Goal: Information Seeking & Learning: Learn about a topic

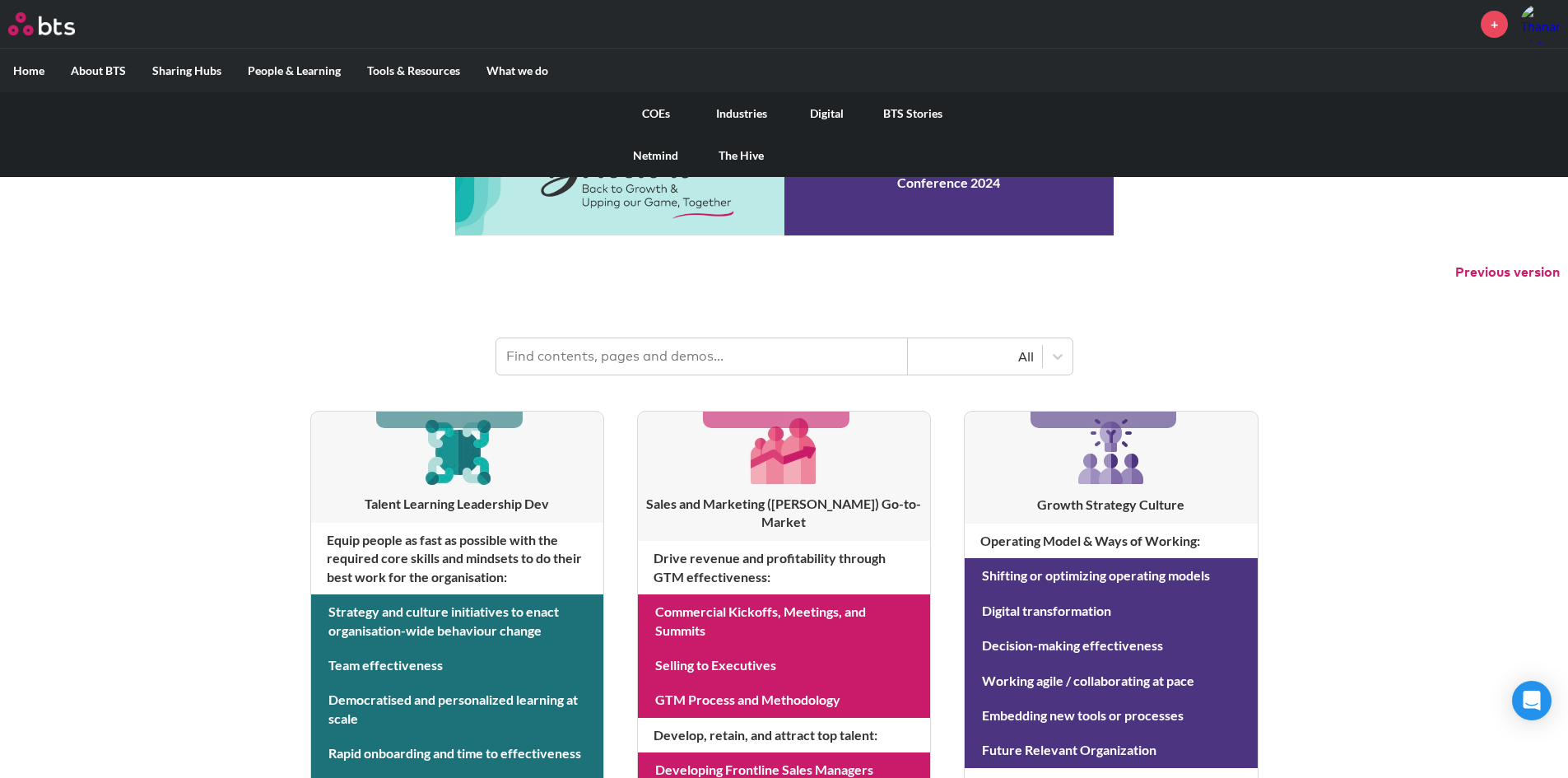
click at [716, 99] on link "Industries" at bounding box center [741, 113] width 86 height 43
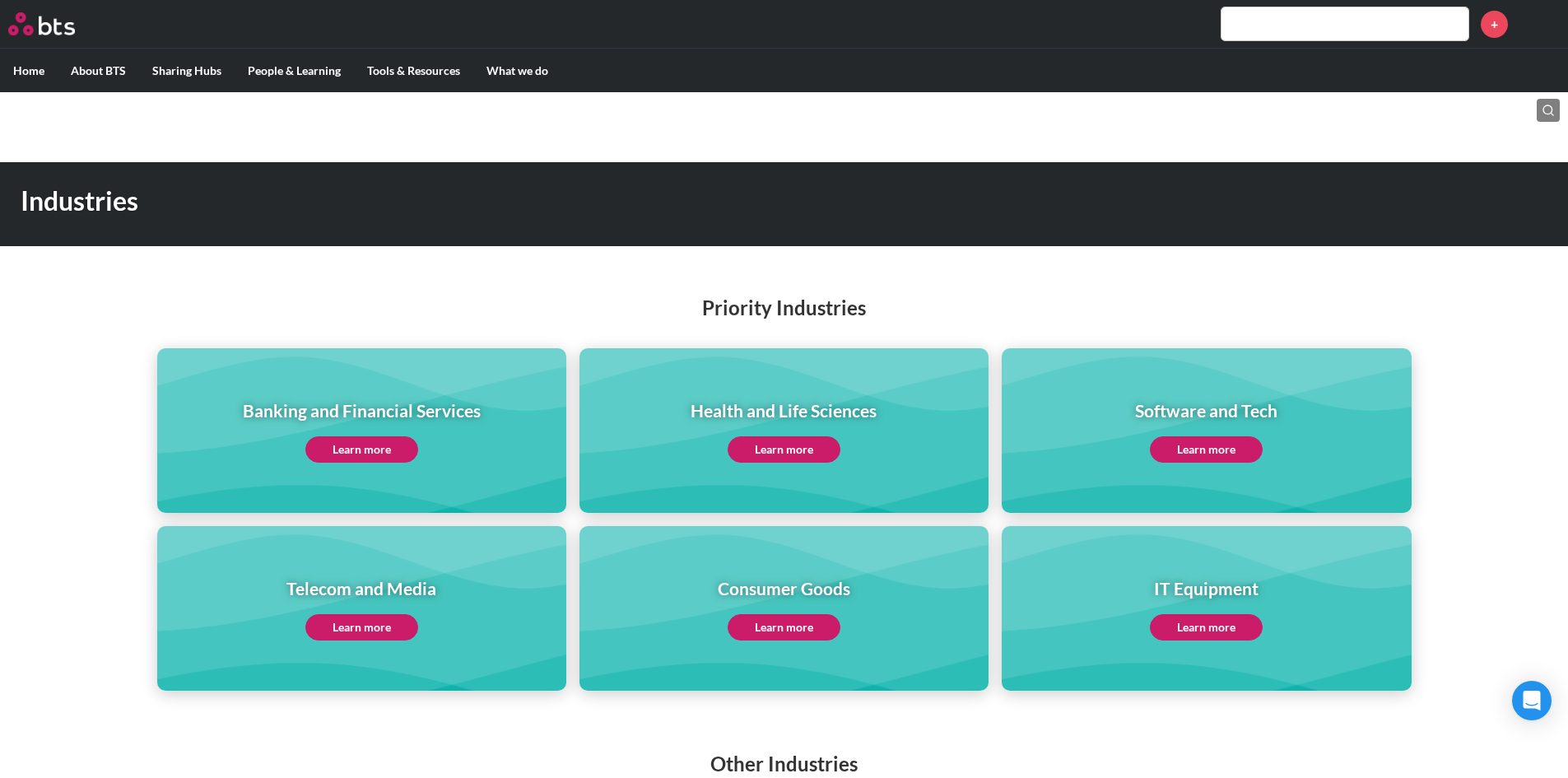
scroll to position [91, 0]
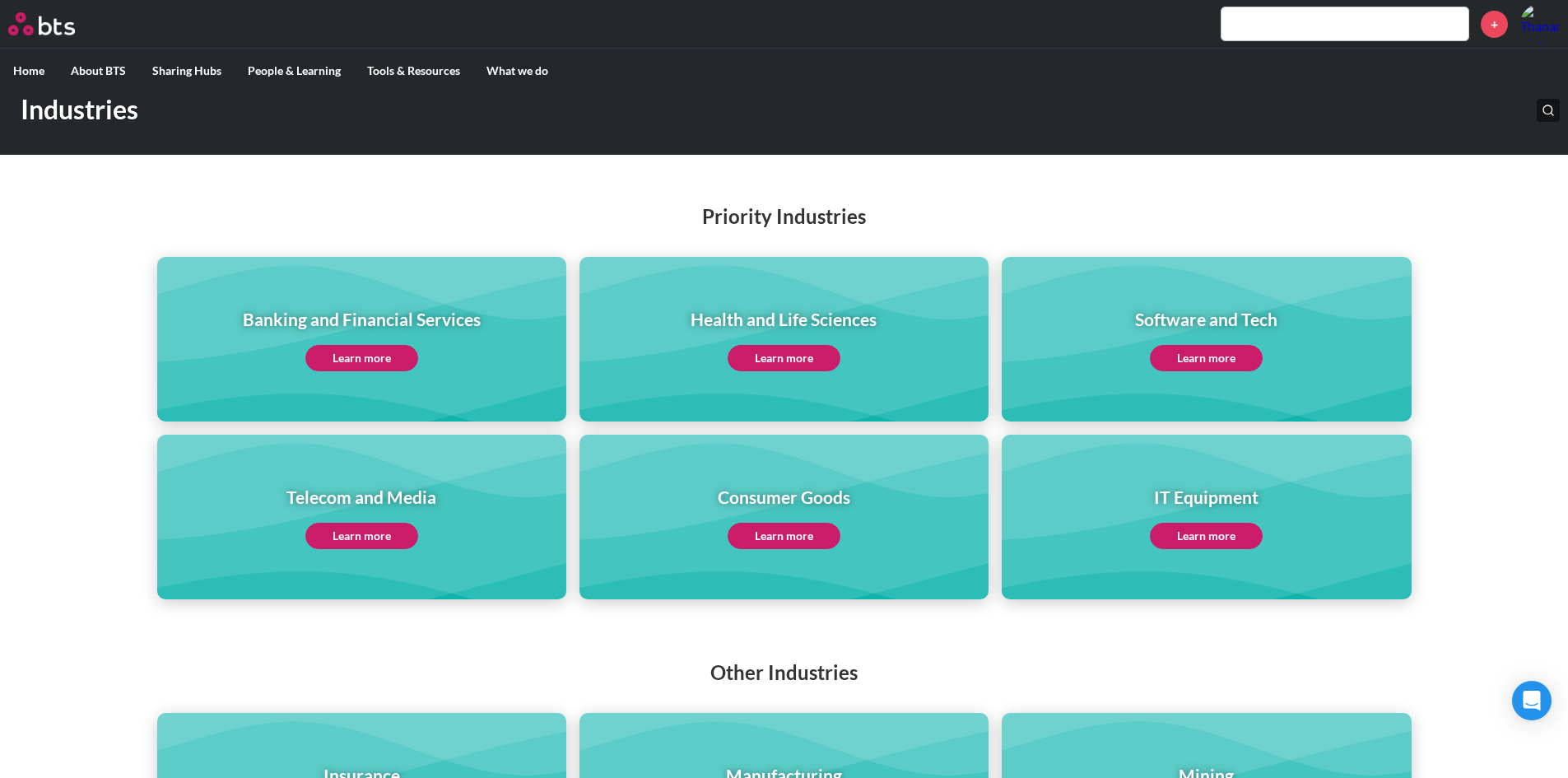
click at [815, 540] on link "Learn more" at bounding box center [784, 536] width 113 height 27
click at [758, 173] on div "Priority Industries Banking and Financial Services Learn more Health and Life S…" at bounding box center [784, 384] width 1568 height 430
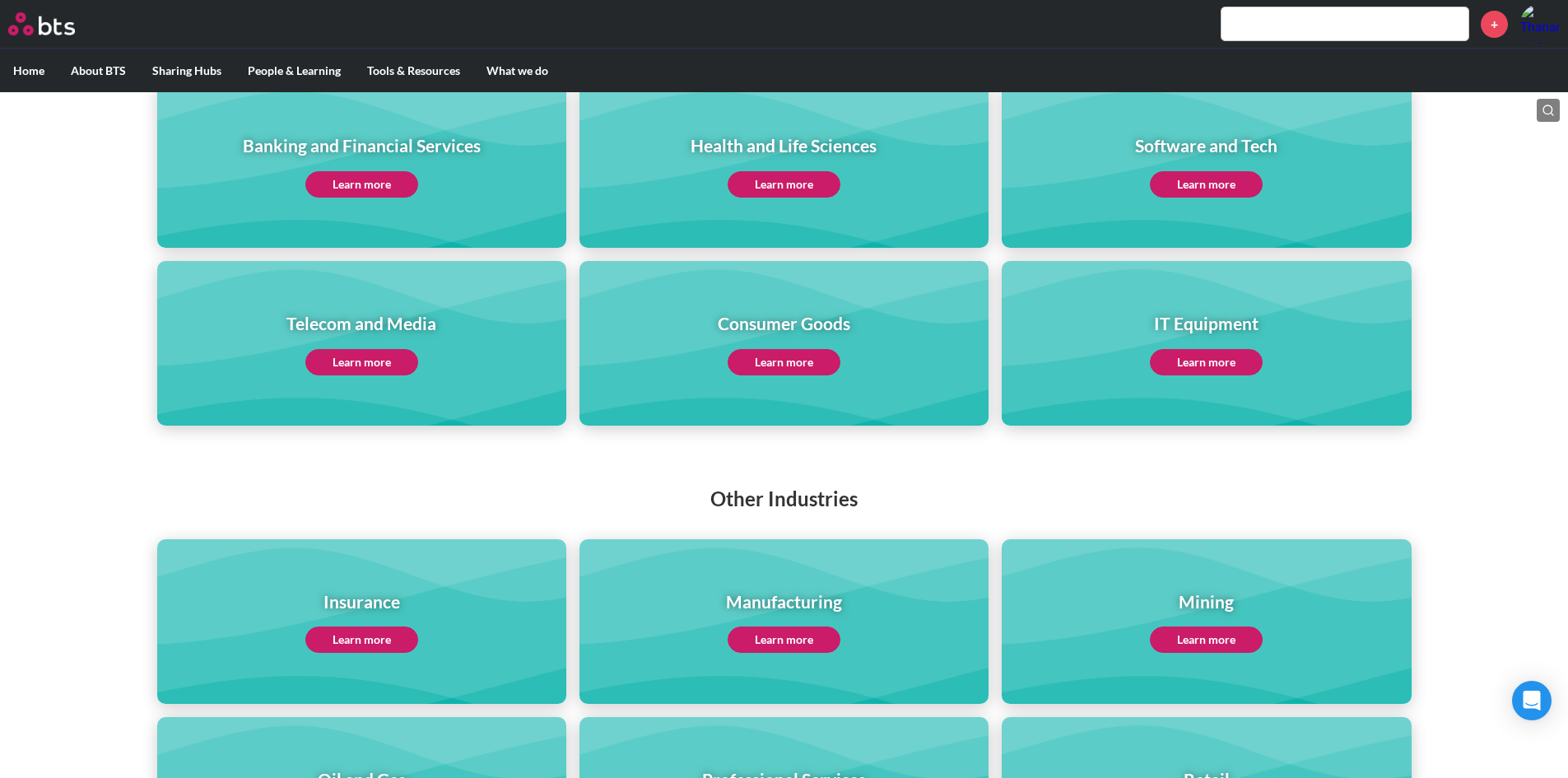
scroll to position [268, 0]
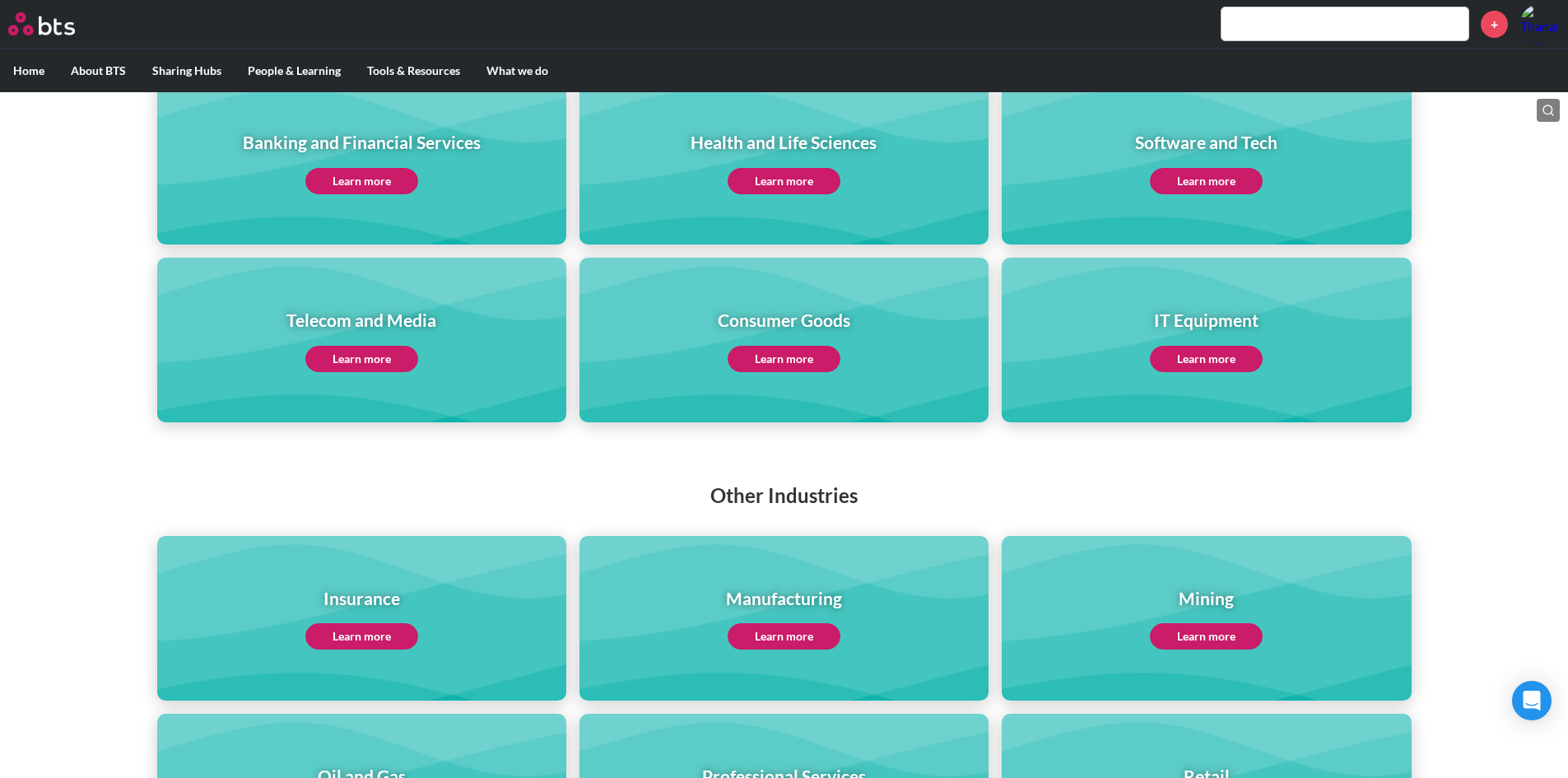
click at [811, 358] on link "Learn more" at bounding box center [784, 359] width 113 height 27
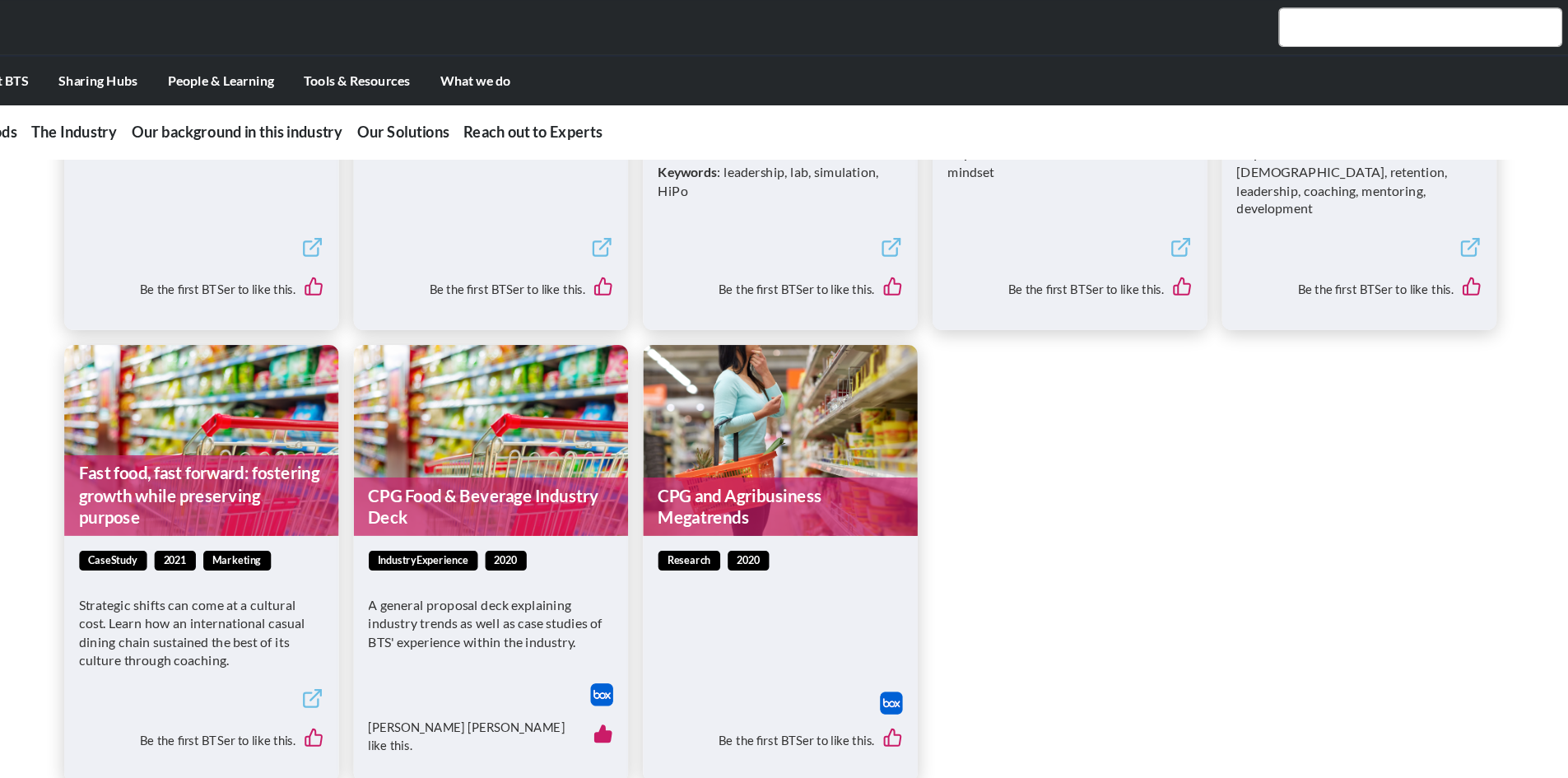
scroll to position [4834, 0]
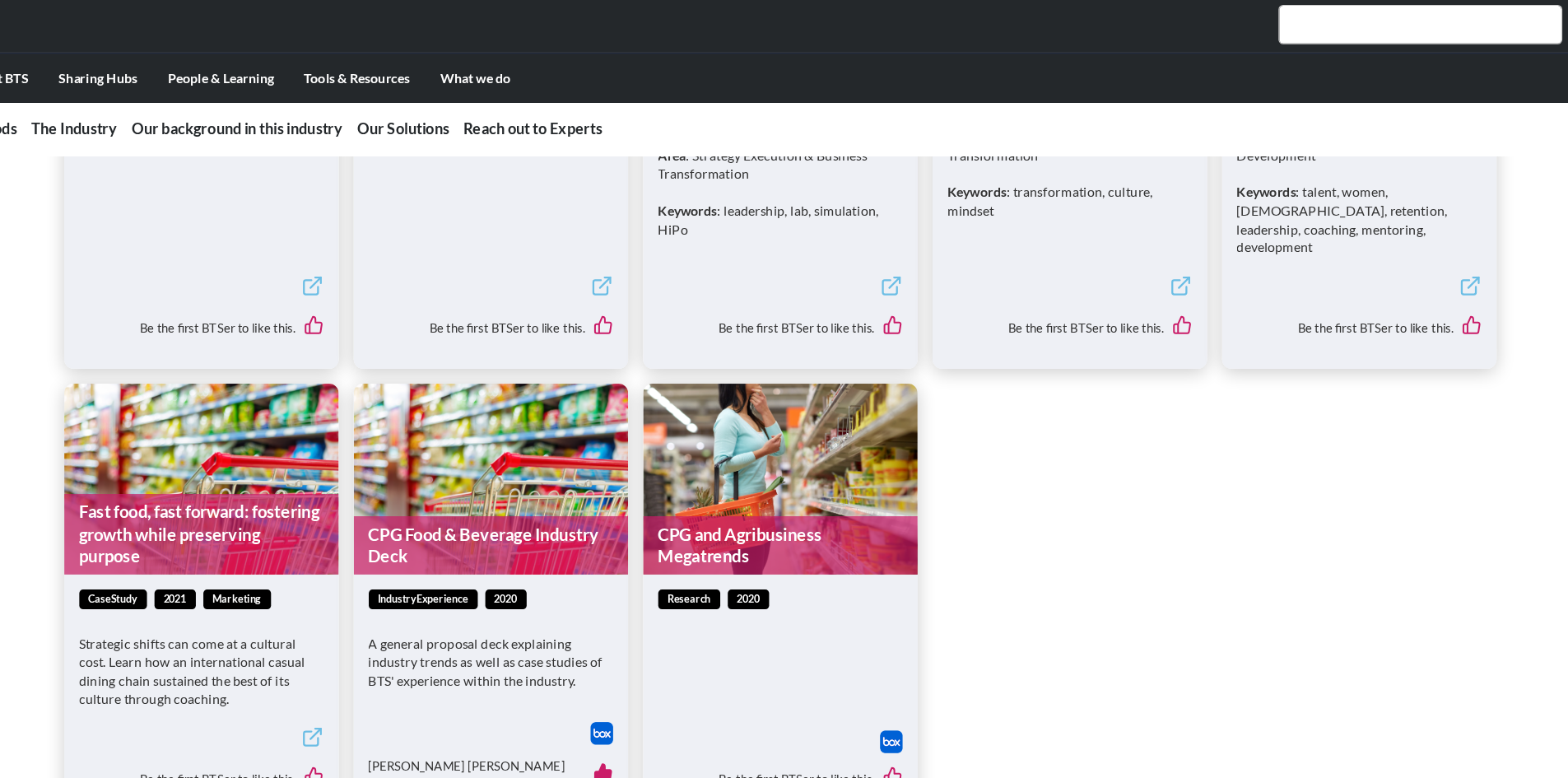
click at [569, 454] on link "CPG Food & Beverage Industry Deck" at bounding box center [531, 480] width 240 height 52
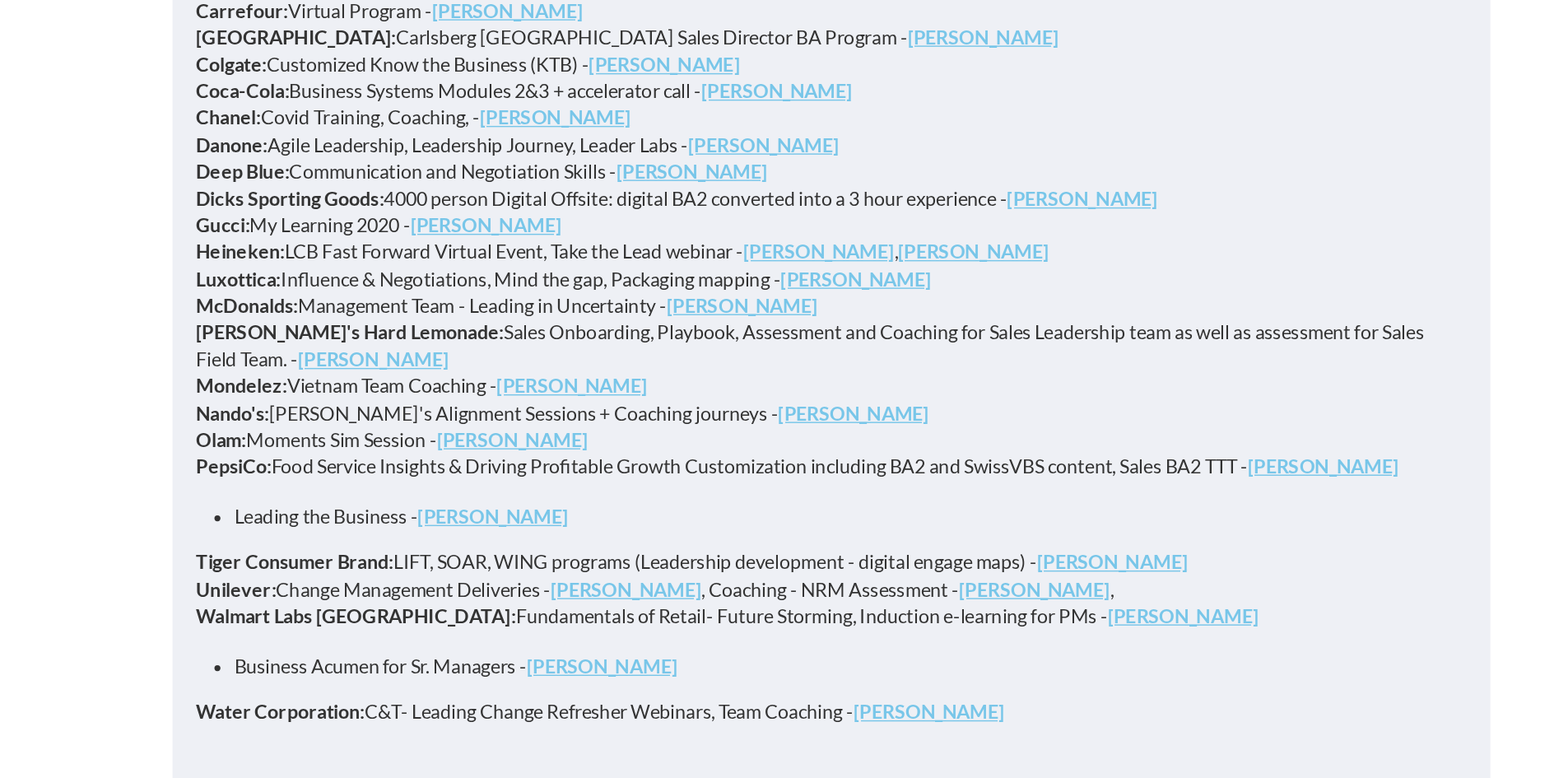
scroll to position [5603, 0]
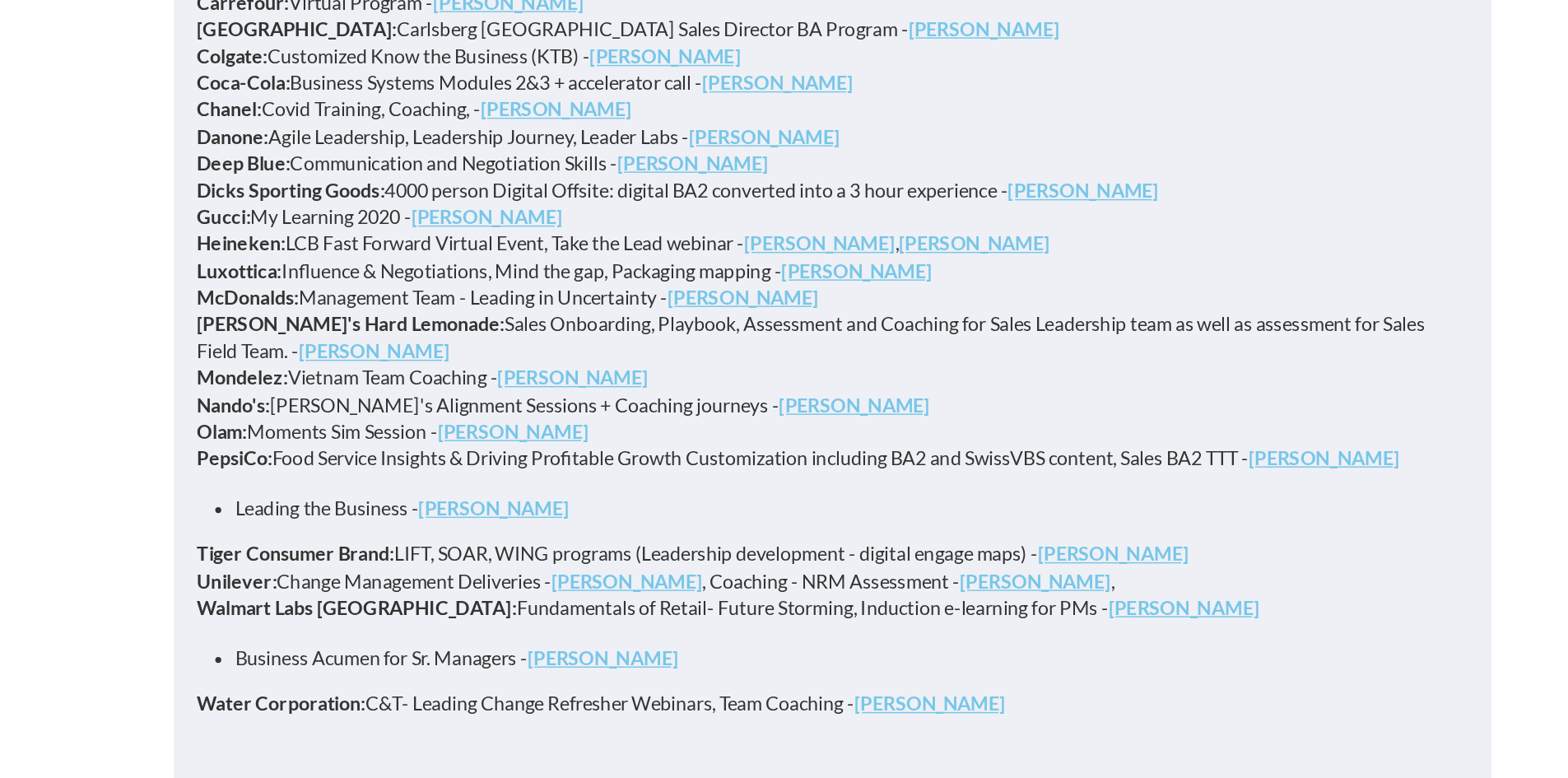
click at [700, 439] on strong "Francesco Fanelli" at bounding box center [724, 447] width 104 height 16
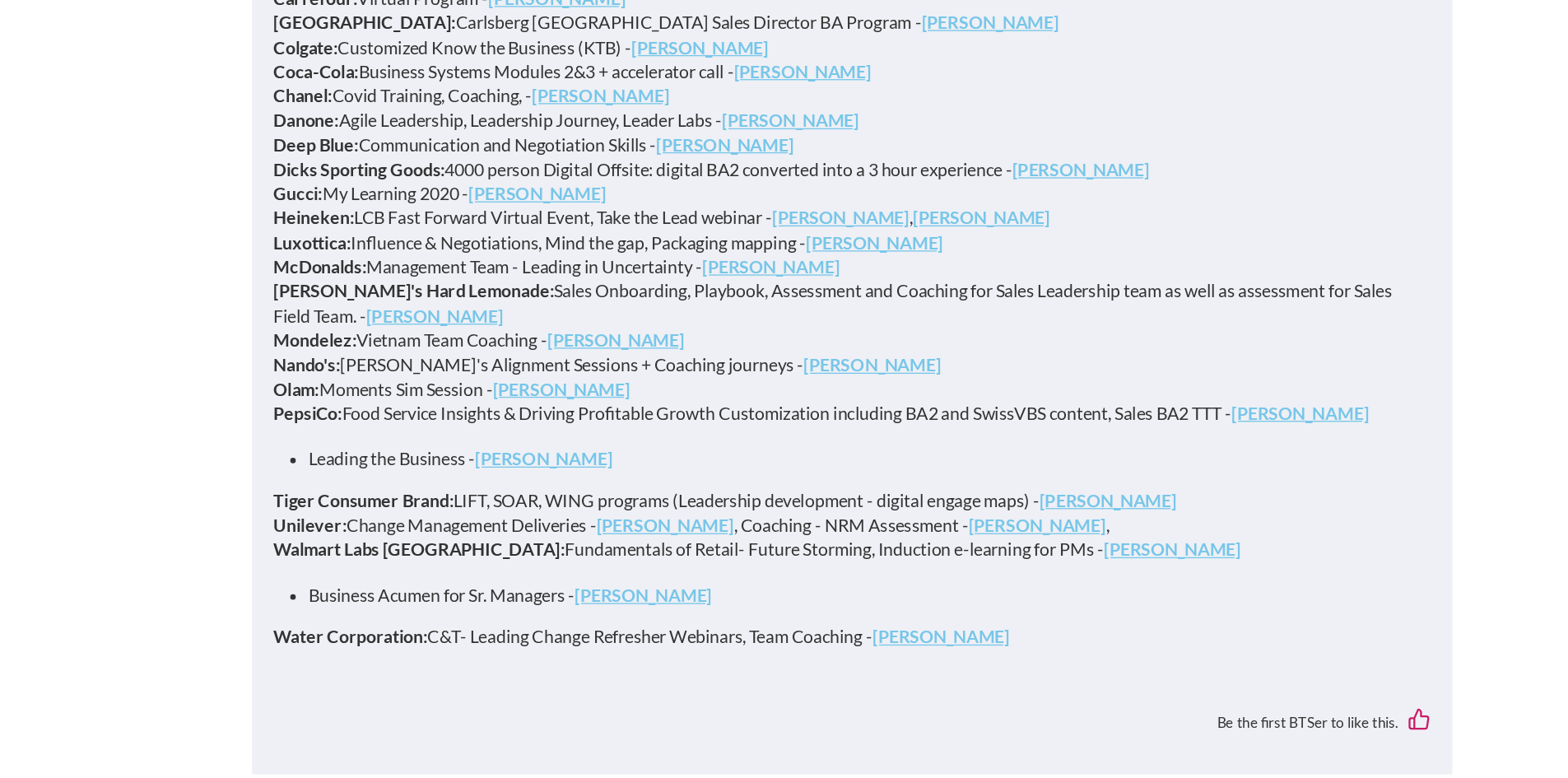
scroll to position [5657, 0]
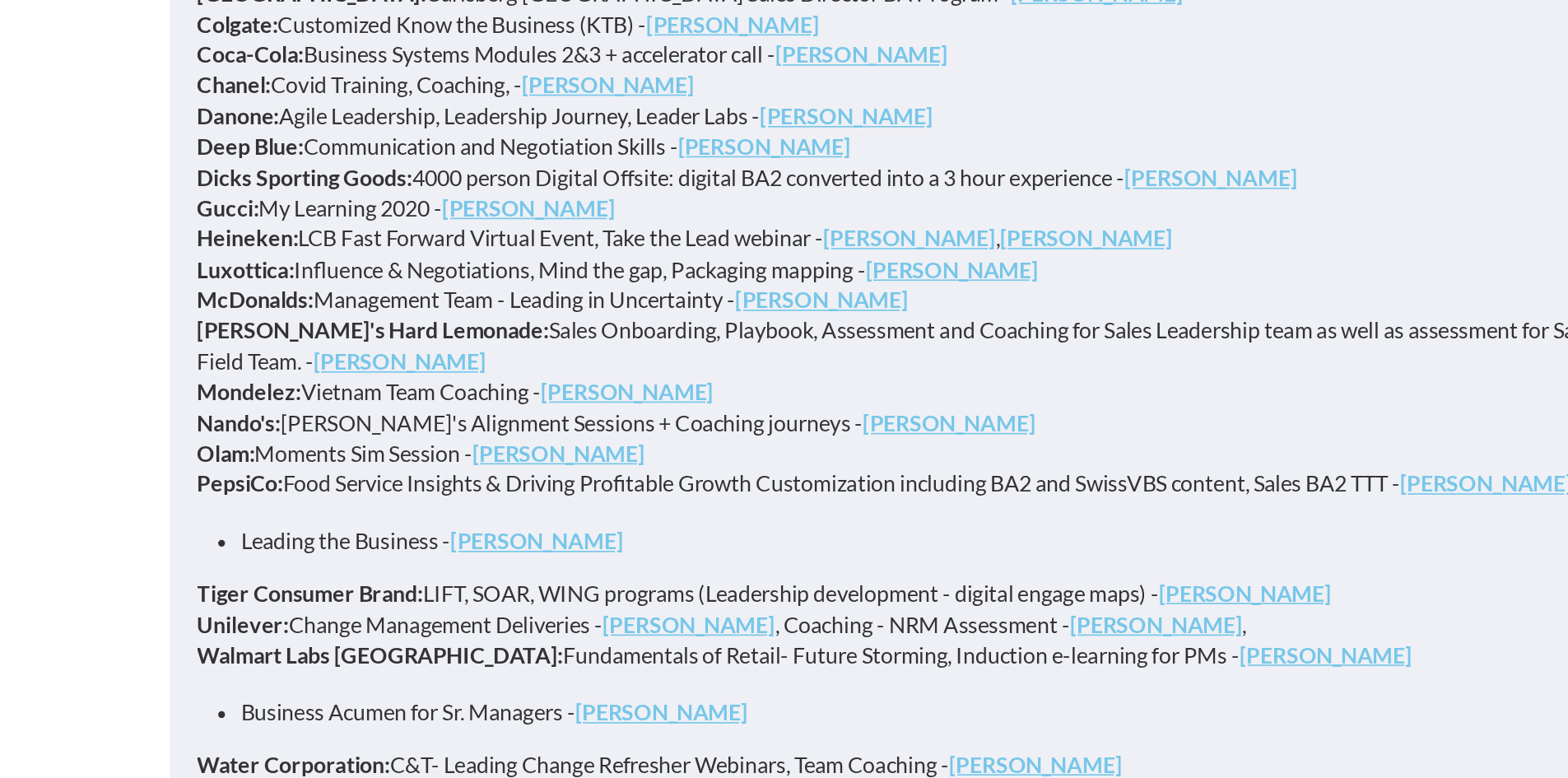
click at [572, 440] on strong "Mariët Frens" at bounding box center [607, 447] width 104 height 16
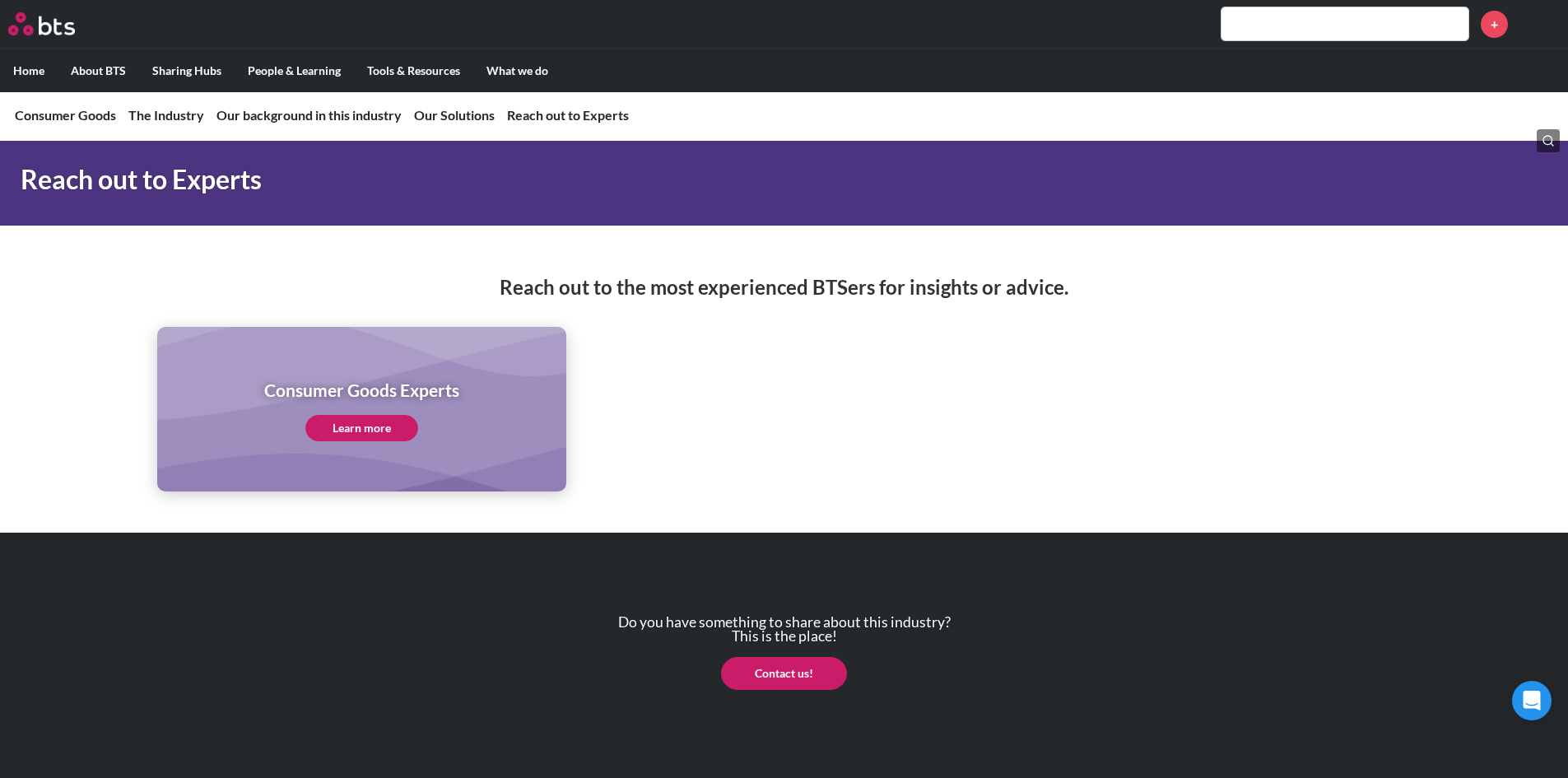
scroll to position [8498, 0]
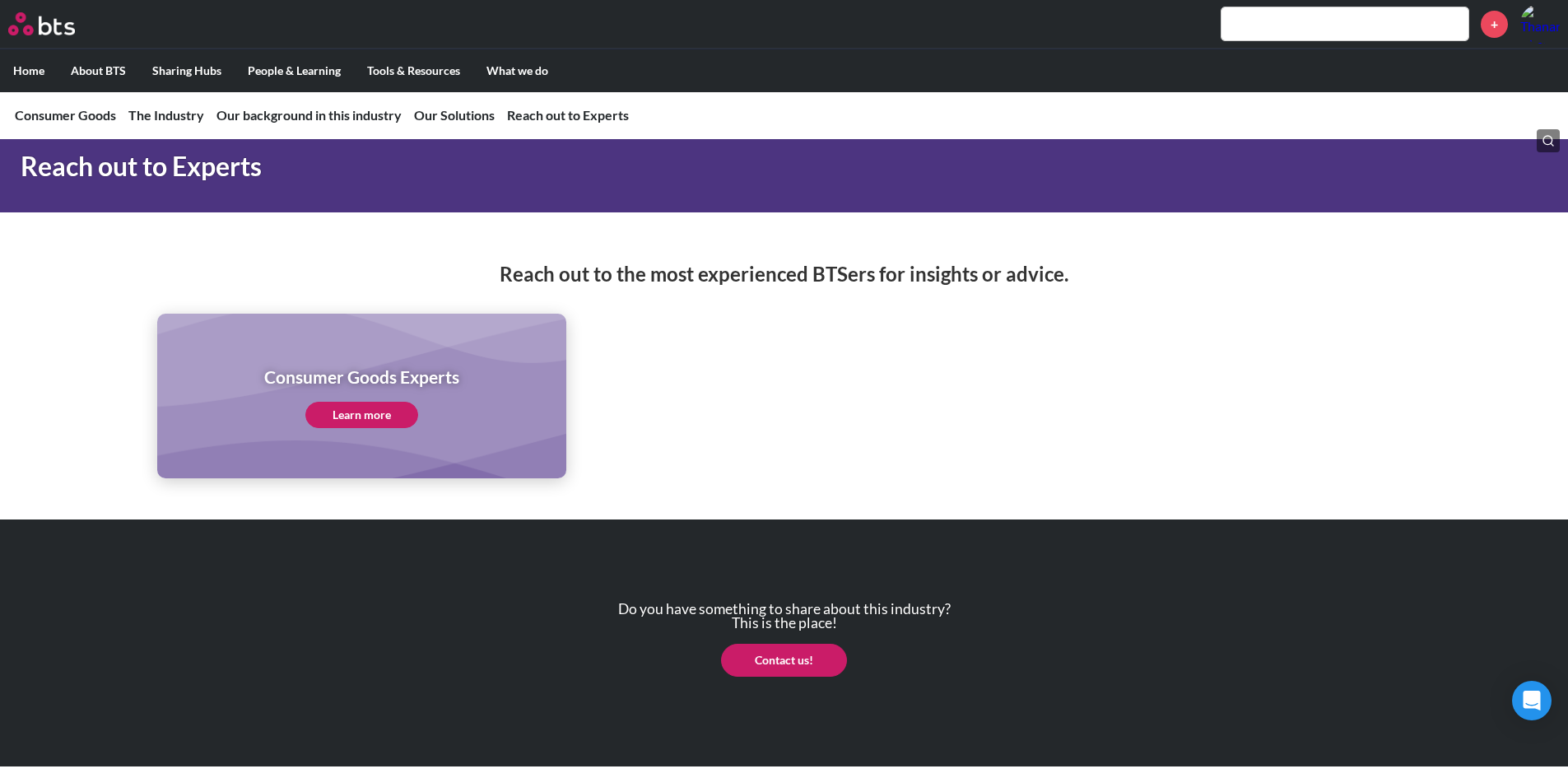
click at [777, 316] on ul "Consumer Goods Experts Learn more" at bounding box center [784, 396] width 1255 height 164
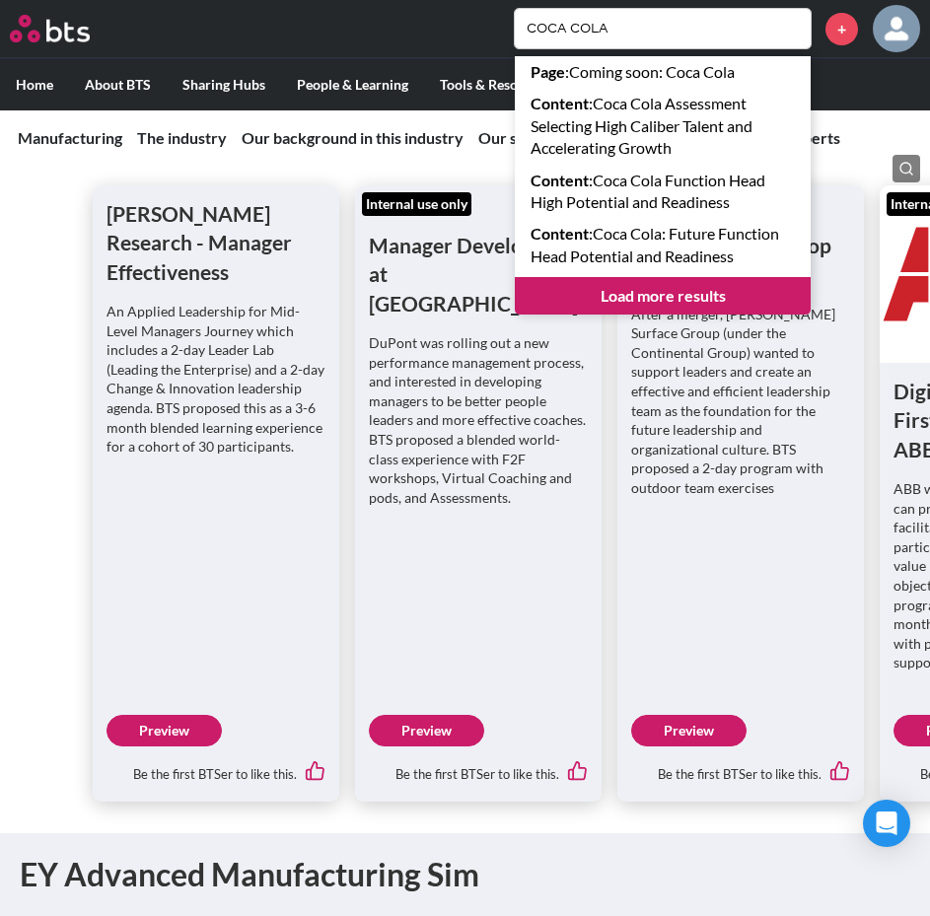
scroll to position [7077, 0]
click at [852, 90] on ul "Home About BTS Who we are How we work: Policies, Toolkits and Guidance Internal…" at bounding box center [465, 84] width 930 height 52
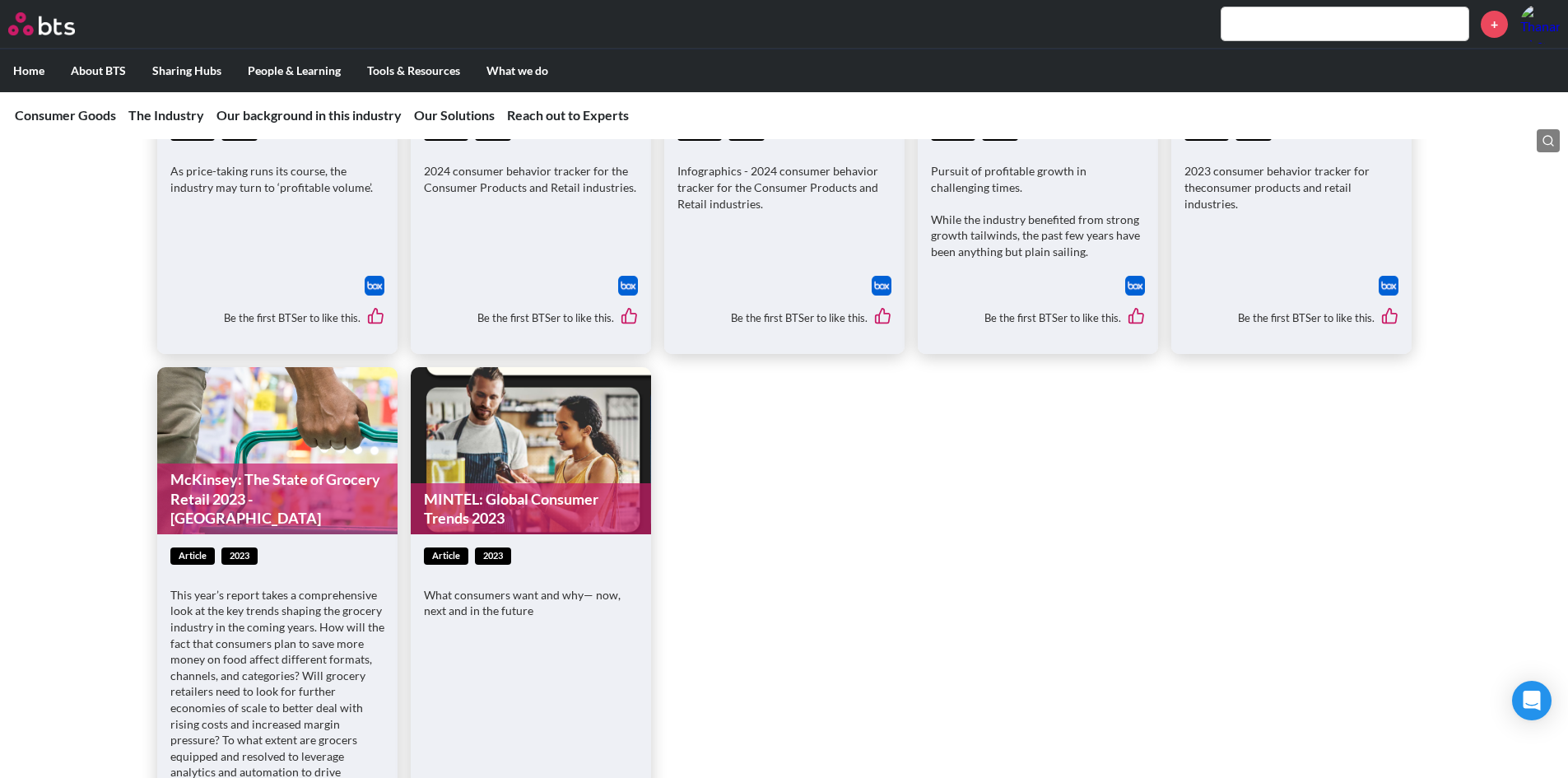
scroll to position [2237, 0]
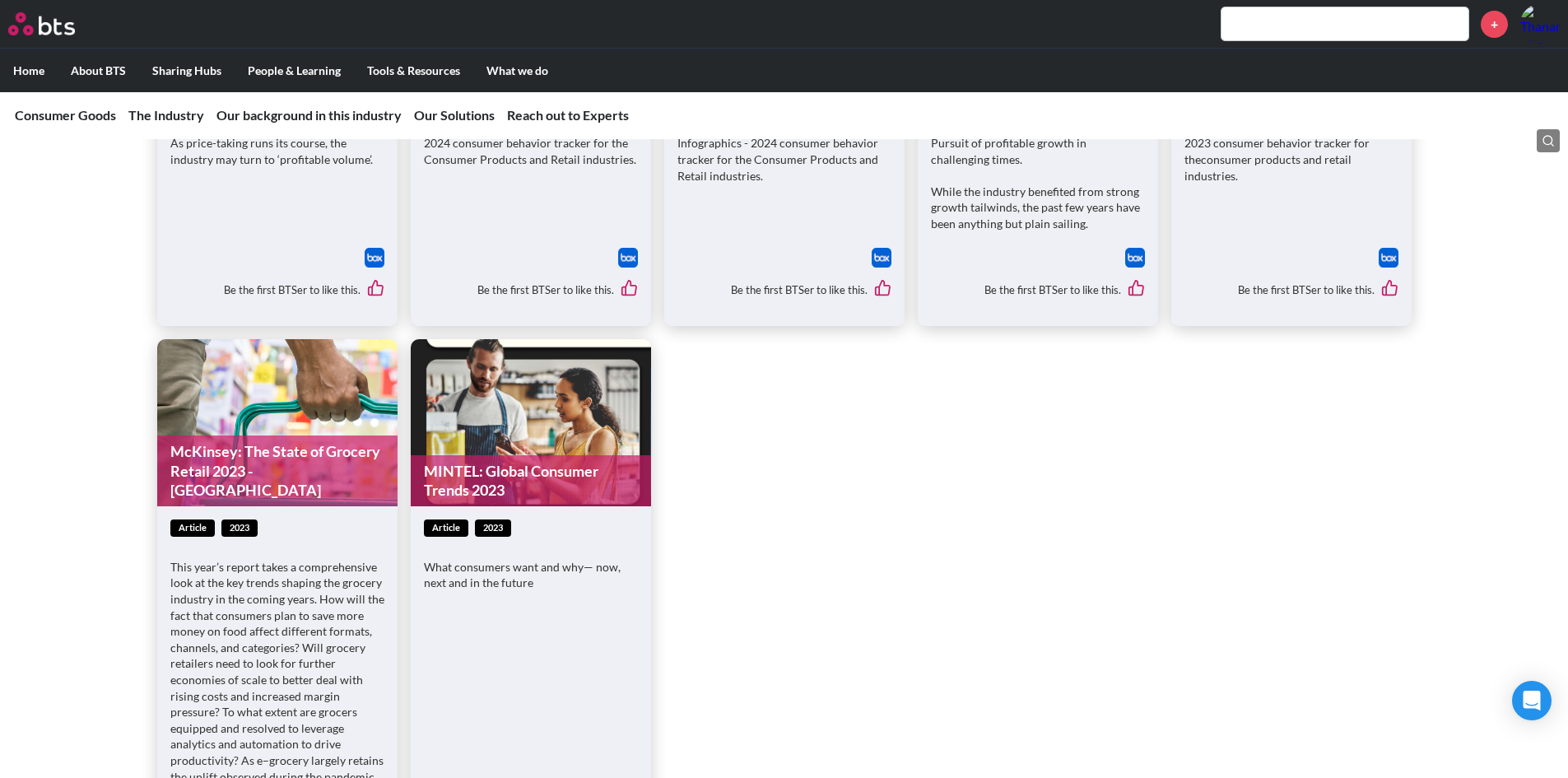
click at [505, 261] on div at bounding box center [531, 258] width 214 height 20
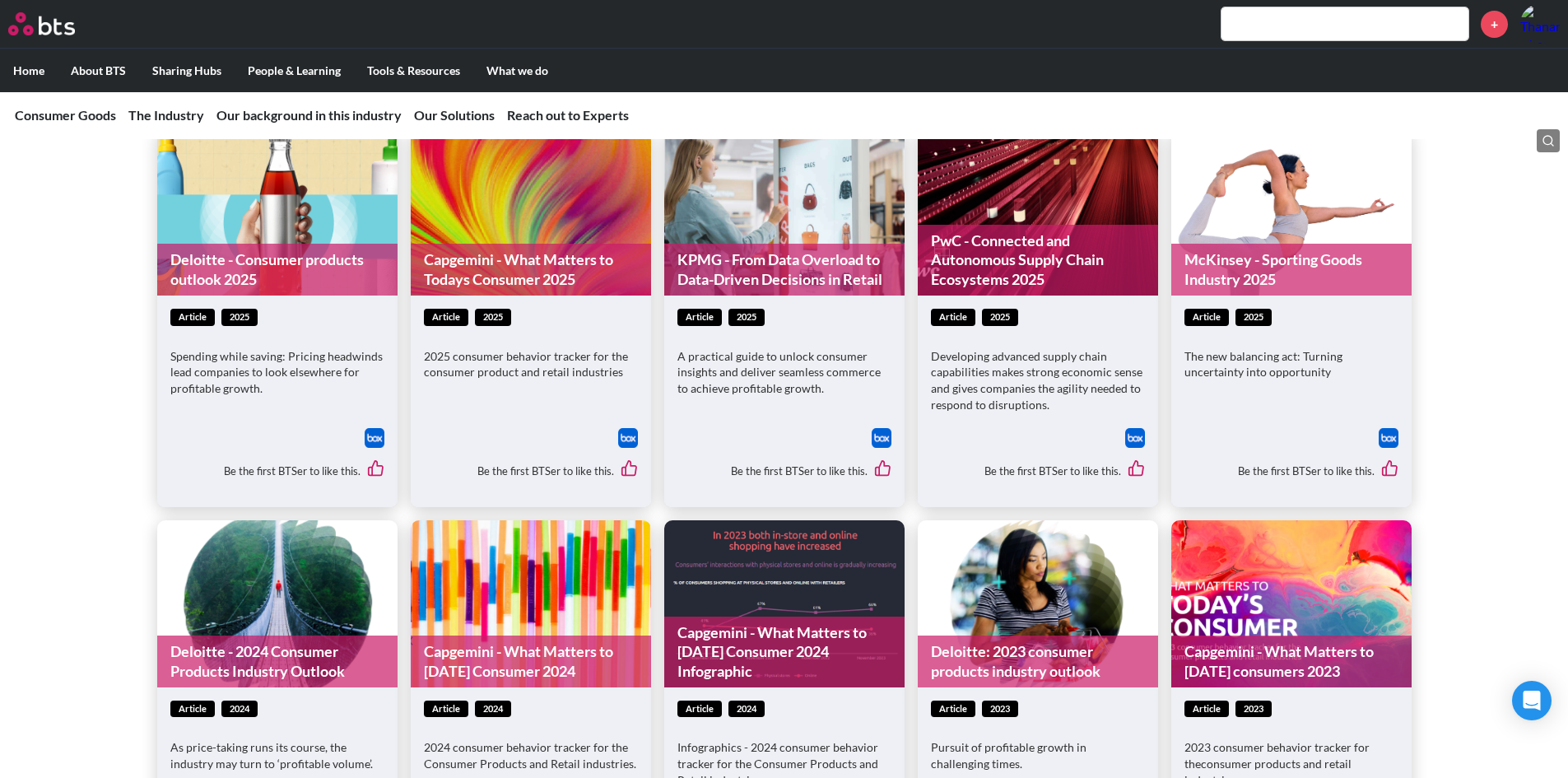
scroll to position [1632, 0]
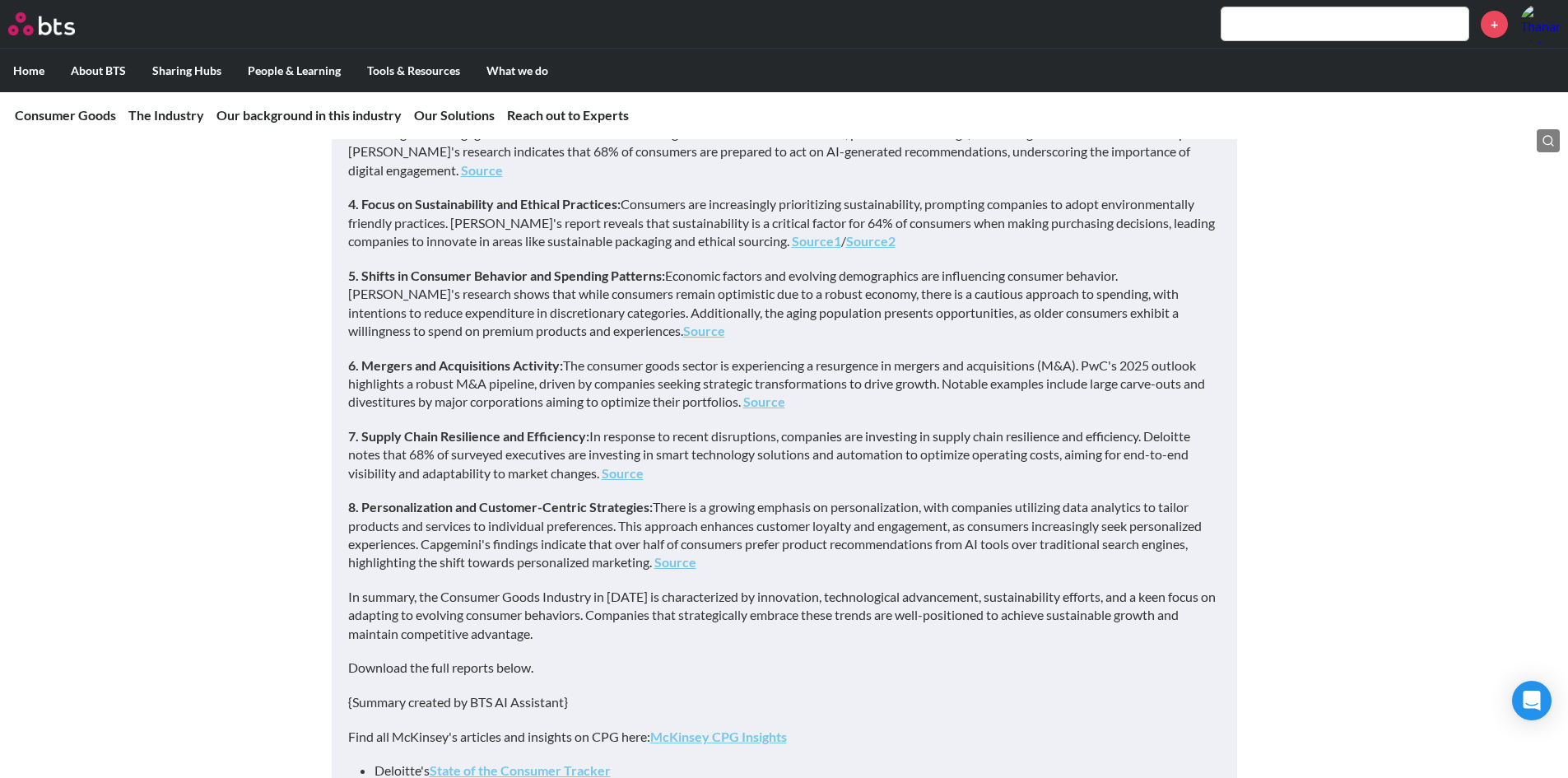
drag, startPoint x: 0, startPoint y: 0, endPoint x: 505, endPoint y: 261, distance: 568.5
click at [505, 261] on div "As of 2025, the Consumer Goods Industry is navigating a dynamic landscape shape…" at bounding box center [784, 342] width 873 height 937
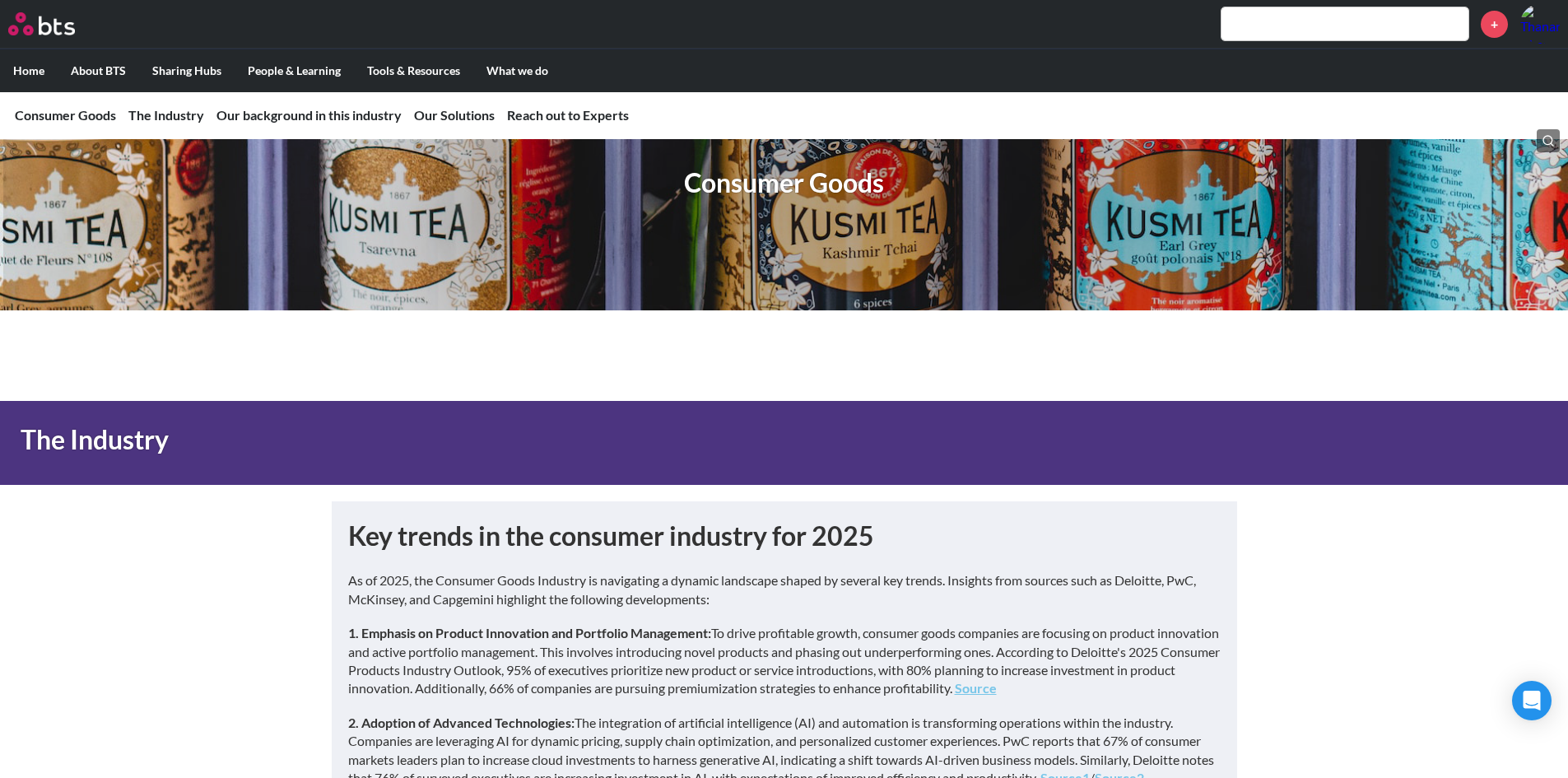
scroll to position [100, 0]
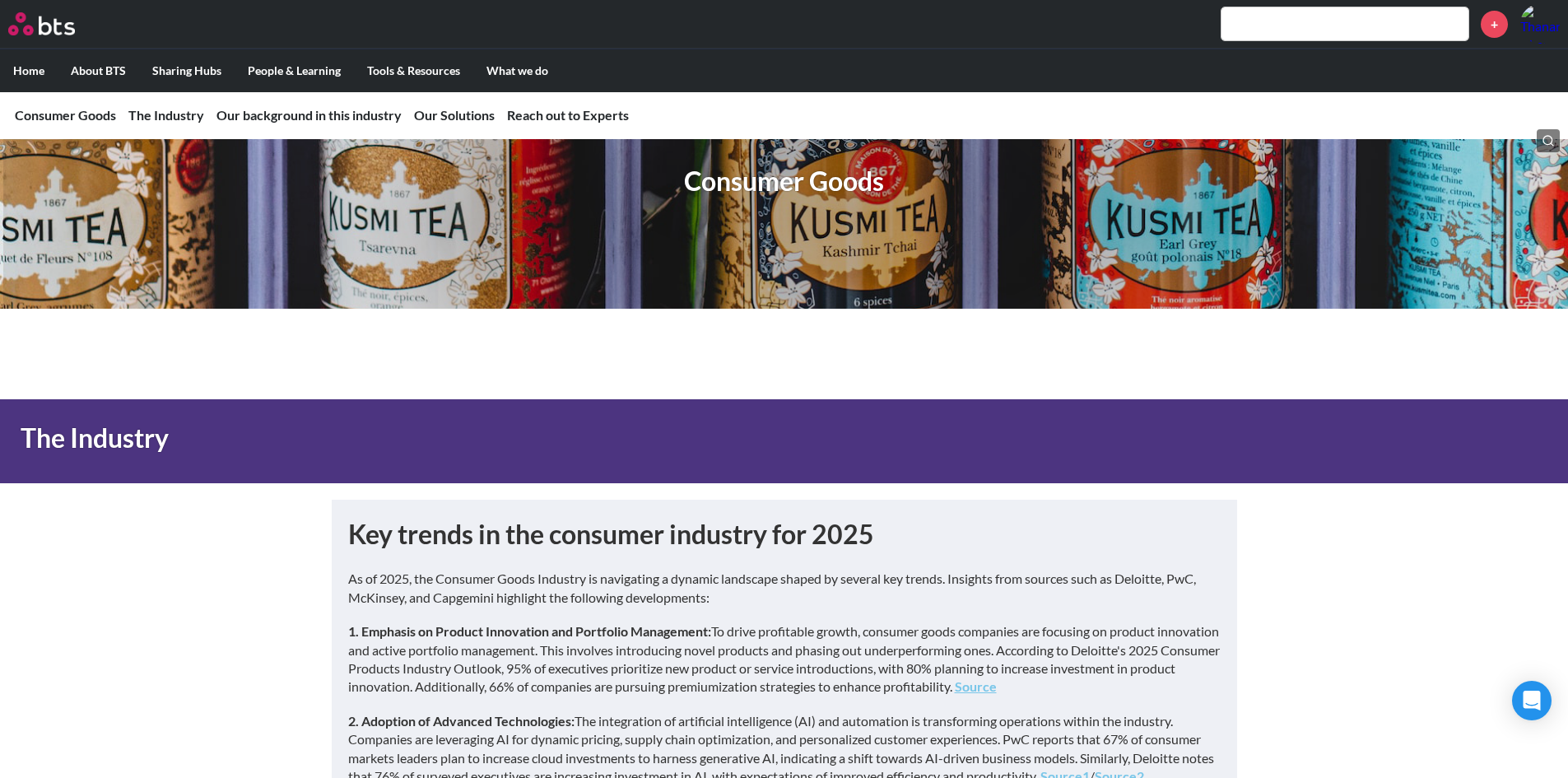
click at [505, 261] on div "Consumer Goods" at bounding box center [784, 185] width 1568 height 247
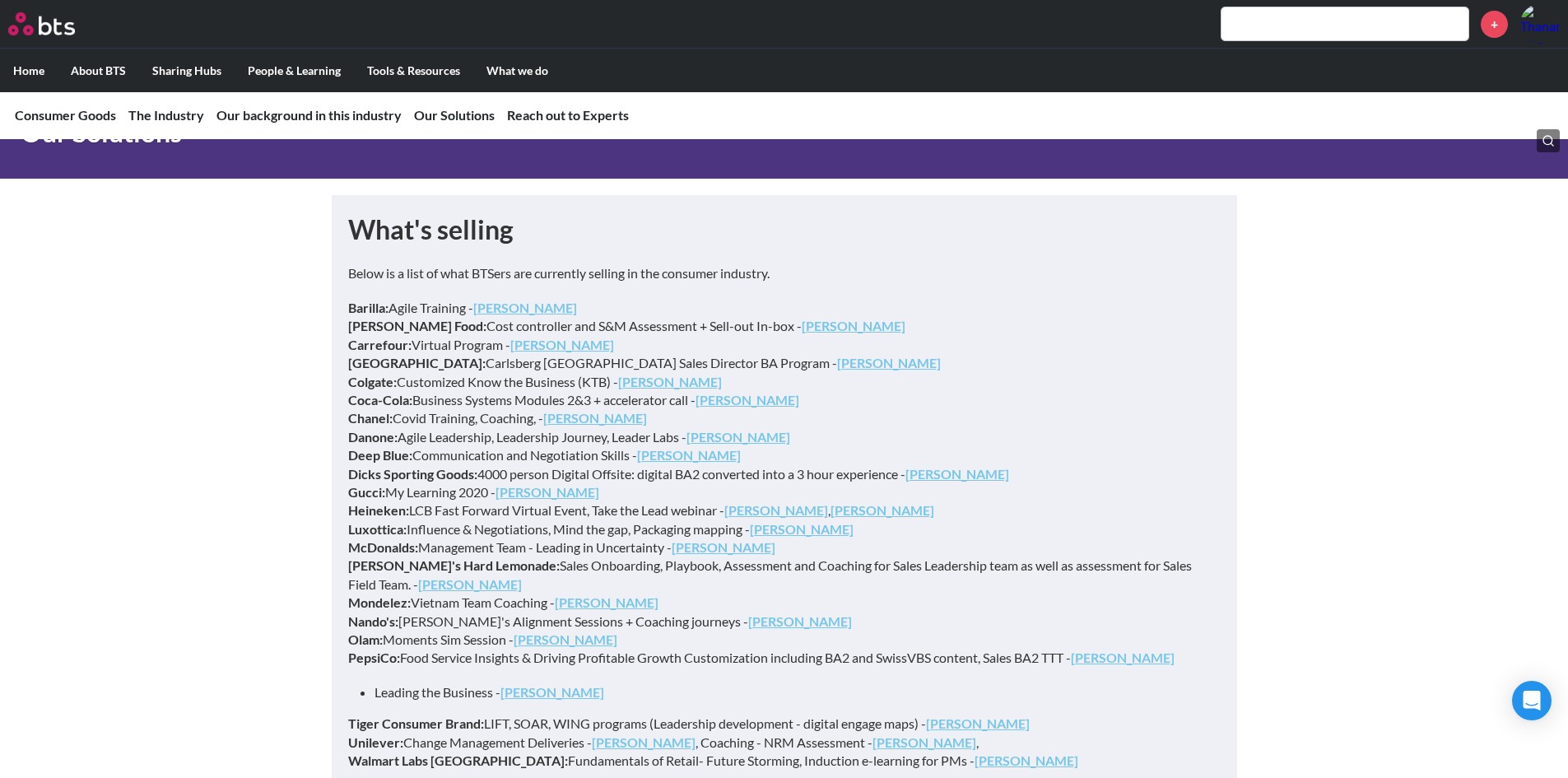
scroll to position [5504, 0]
click at [1013, 340] on p "Barilla: Agile Training - Laura Monti Bolton Food: Cost controller and S&M Asse…" at bounding box center [784, 482] width 873 height 369
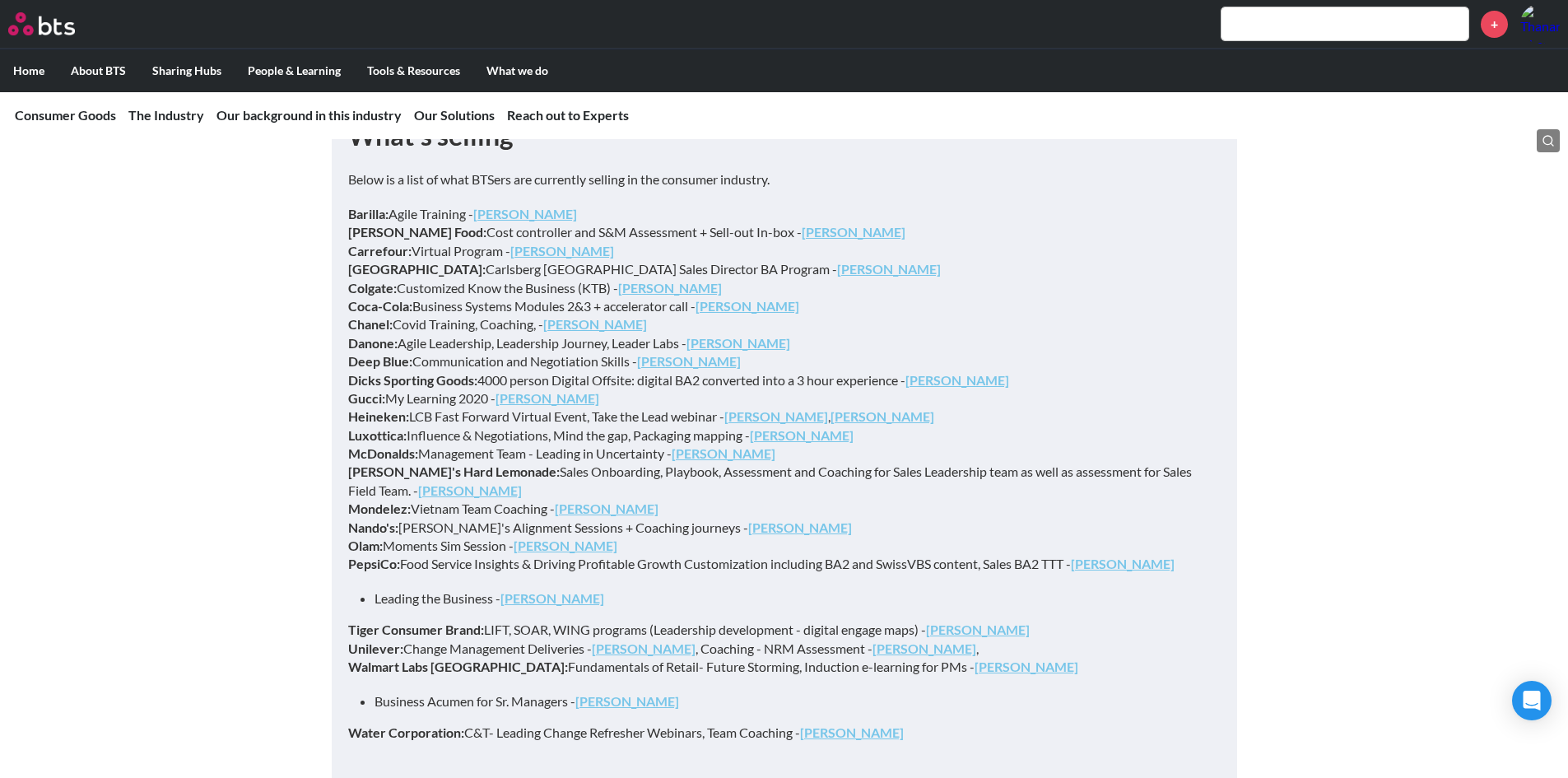
scroll to position [5597, 0]
click at [743, 297] on strong "Kevin Plastow" at bounding box center [747, 305] width 104 height 16
click at [746, 297] on strong "Kevin Plastow" at bounding box center [747, 305] width 104 height 16
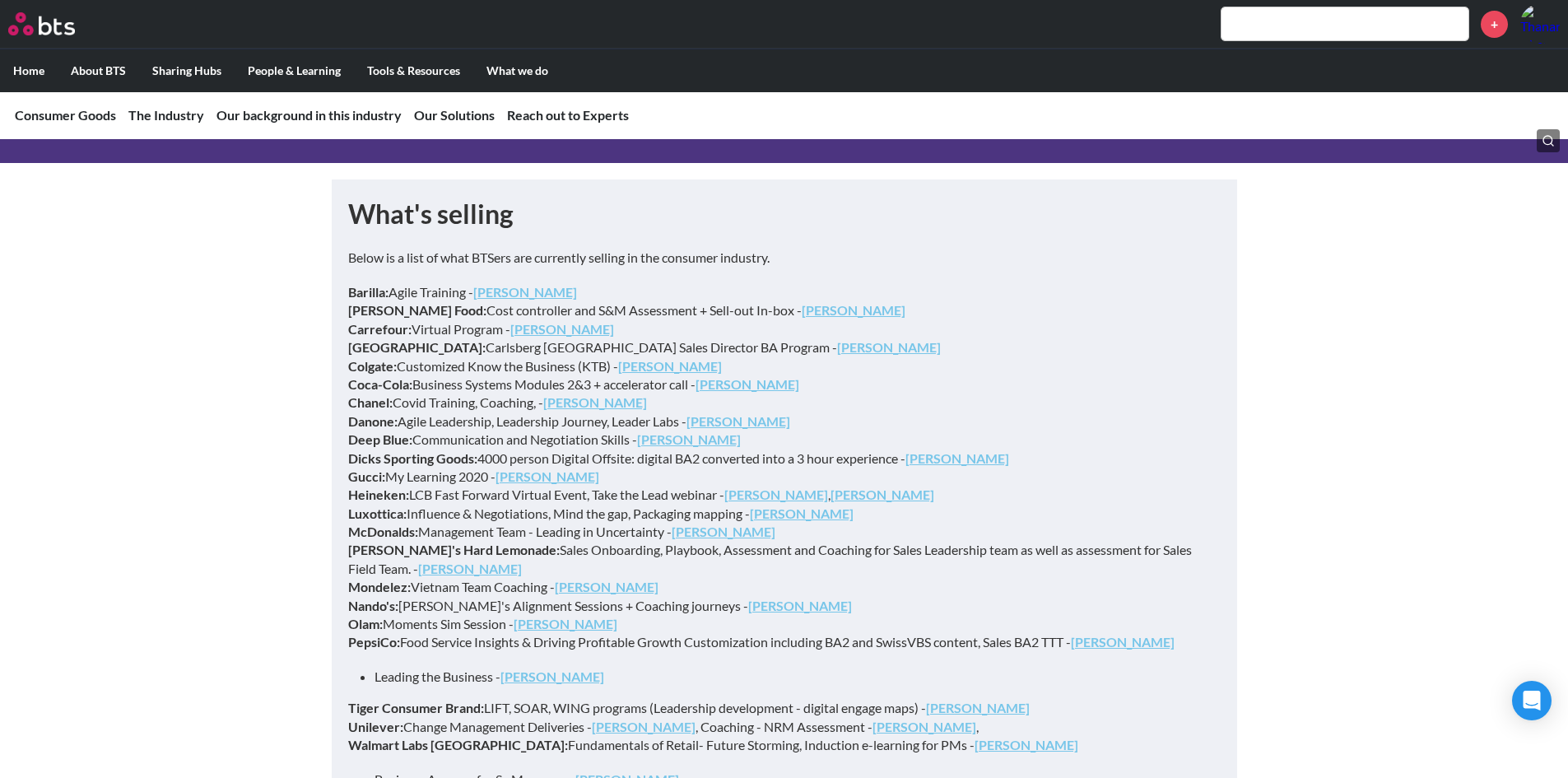
scroll to position [5516, 0]
